Goal: Task Accomplishment & Management: Complete application form

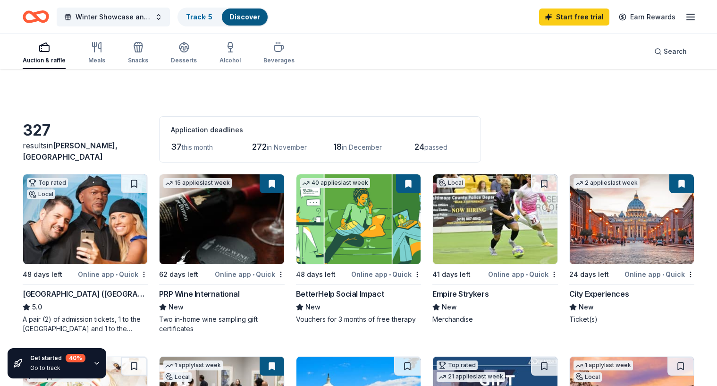
scroll to position [214, 0]
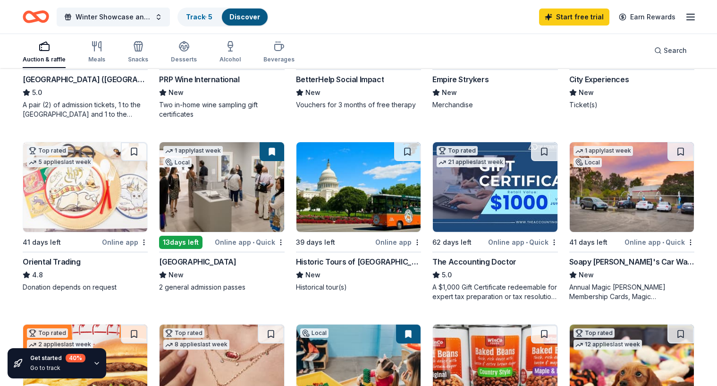
click at [351, 200] on img at bounding box center [358, 187] width 124 height 90
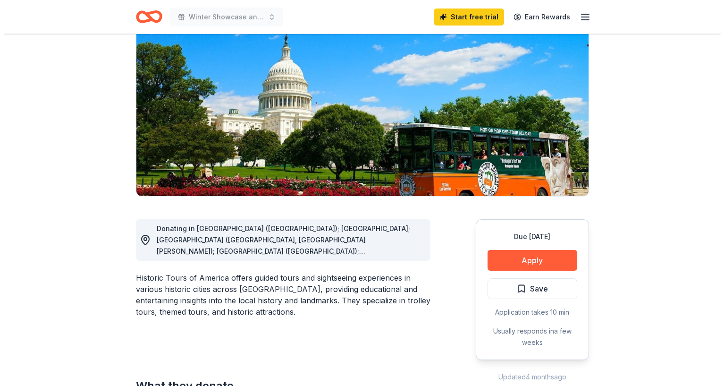
scroll to position [85, 0]
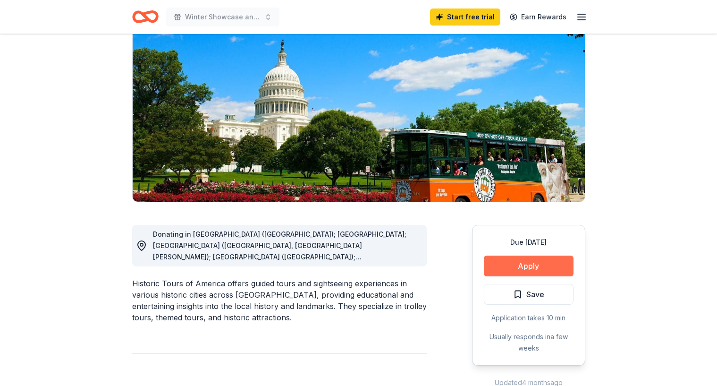
click at [543, 266] on button "Apply" at bounding box center [529, 265] width 90 height 21
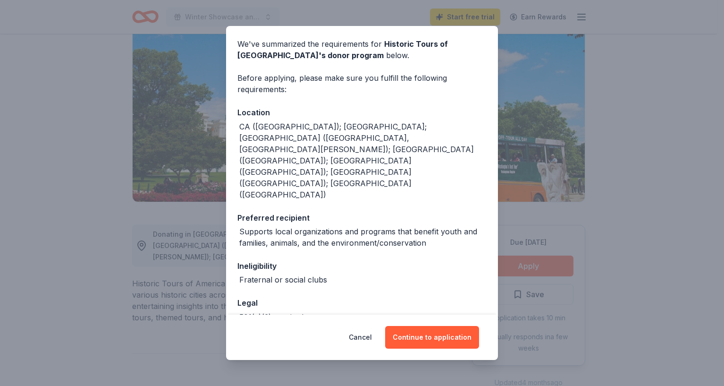
scroll to position [35, 0]
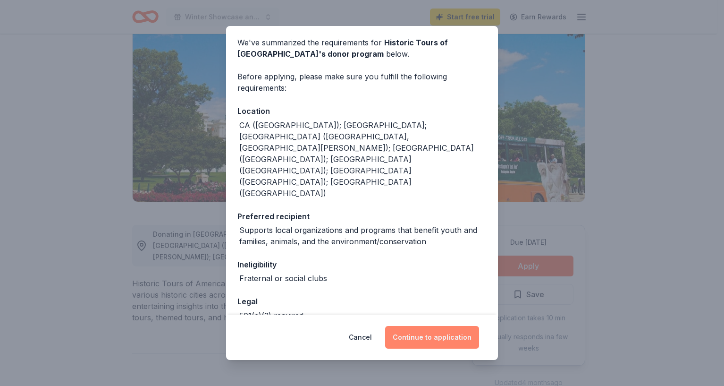
click at [447, 340] on button "Continue to application" at bounding box center [432, 337] width 94 height 23
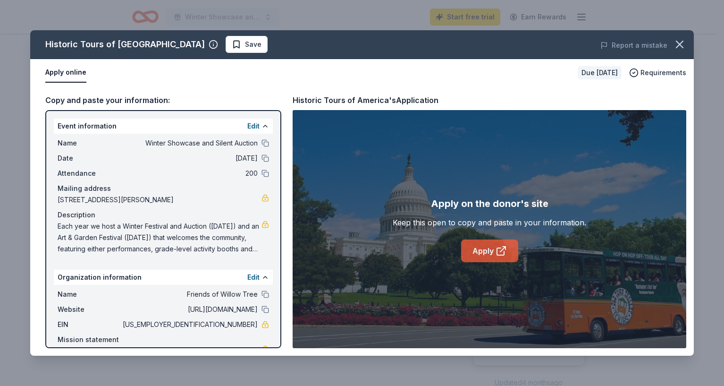
click at [486, 256] on link "Apply" at bounding box center [489, 250] width 57 height 23
